Goal: Check status

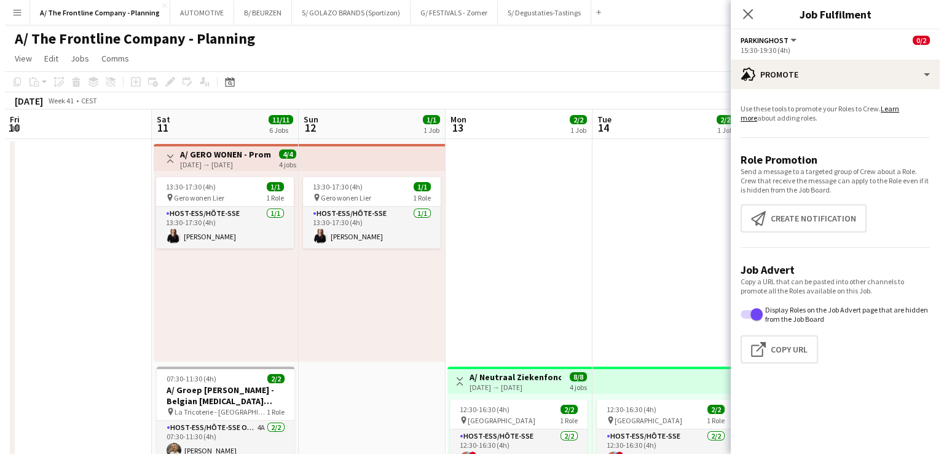
scroll to position [0, 250]
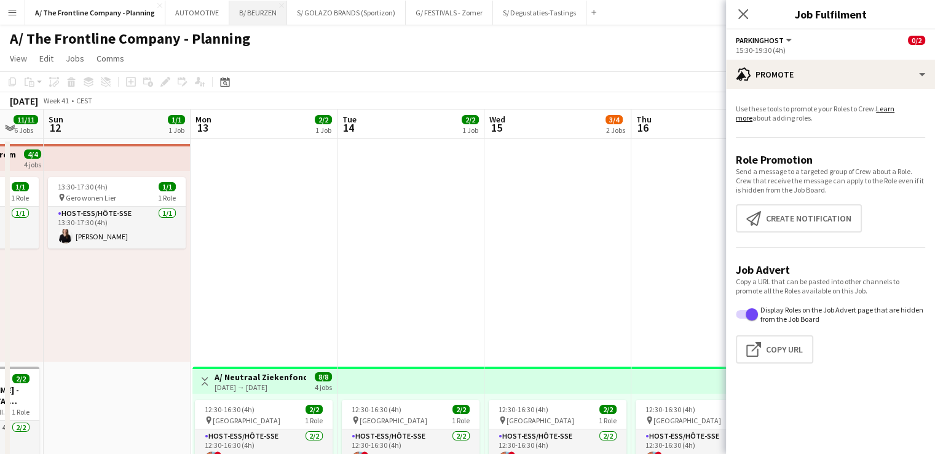
click at [250, 17] on button "B/ BEURZEN Close" at bounding box center [258, 13] width 58 height 24
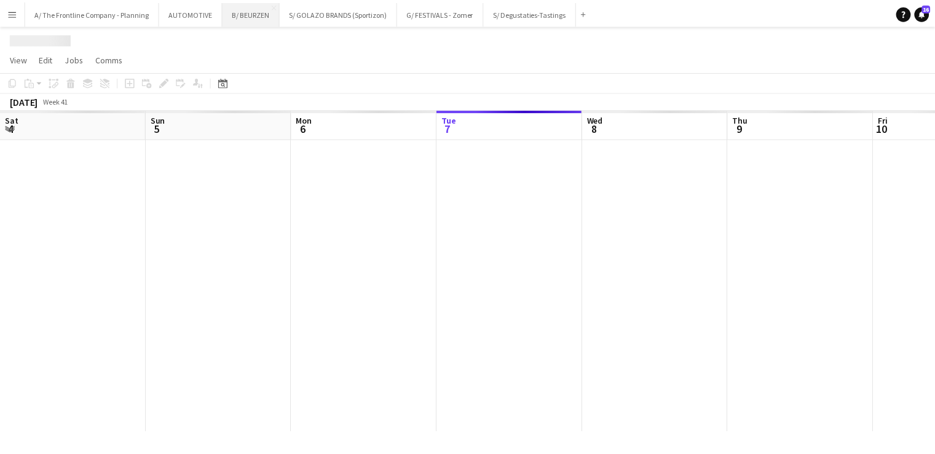
scroll to position [0, 294]
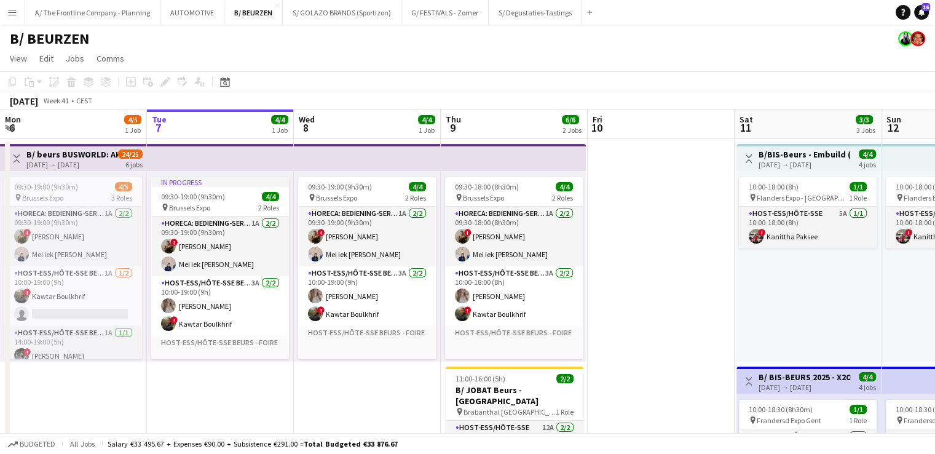
click at [17, 17] on button "Menu" at bounding box center [12, 12] width 25 height 25
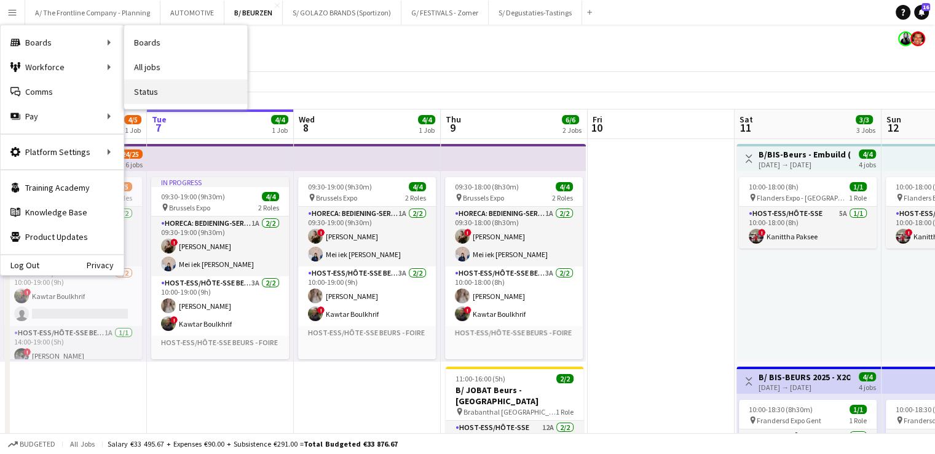
click at [160, 92] on link "Status" at bounding box center [185, 91] width 123 height 25
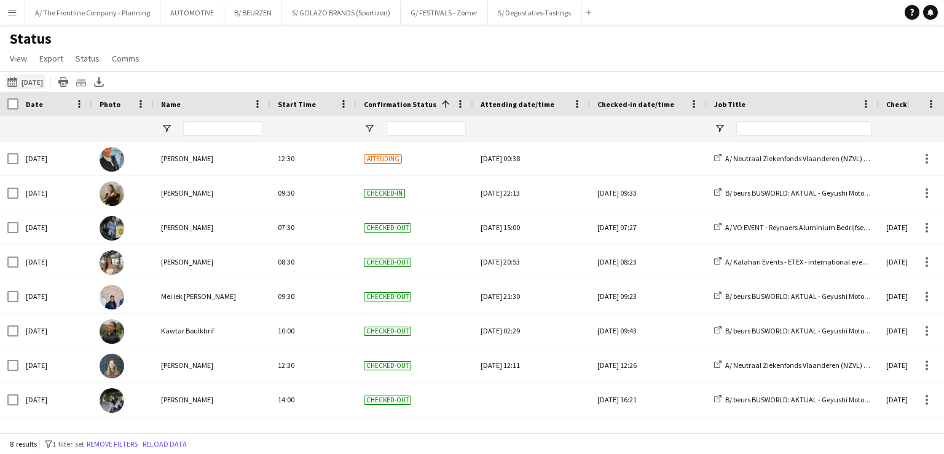
click at [26, 82] on button "[DATE] to [DATE] [DATE]" at bounding box center [25, 81] width 41 height 15
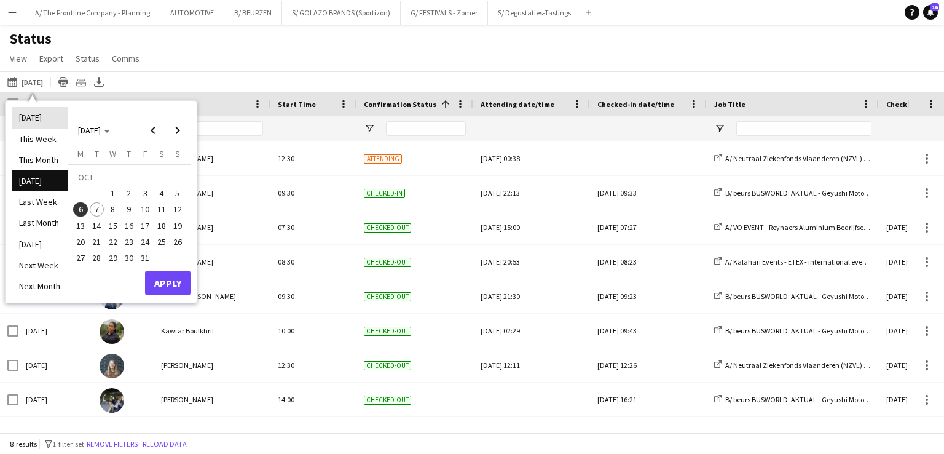
click at [33, 119] on li "[DATE]" at bounding box center [40, 117] width 56 height 21
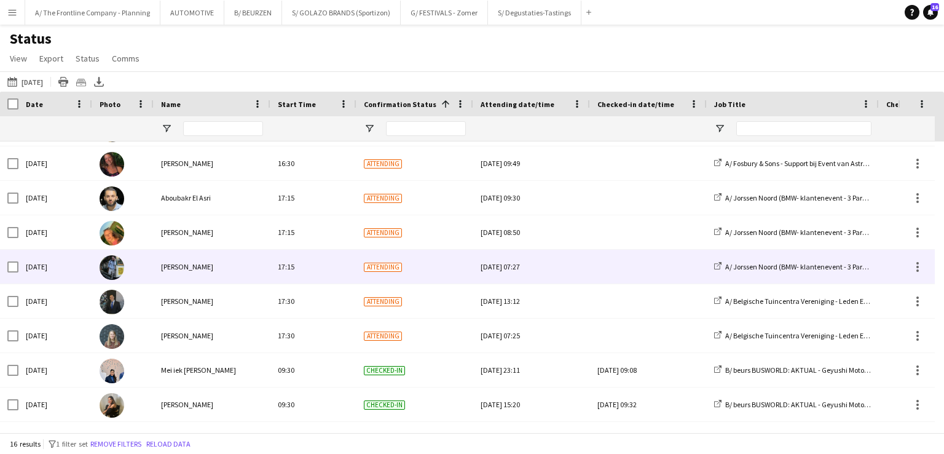
scroll to position [243, 0]
